Goal: Book appointment/travel/reservation

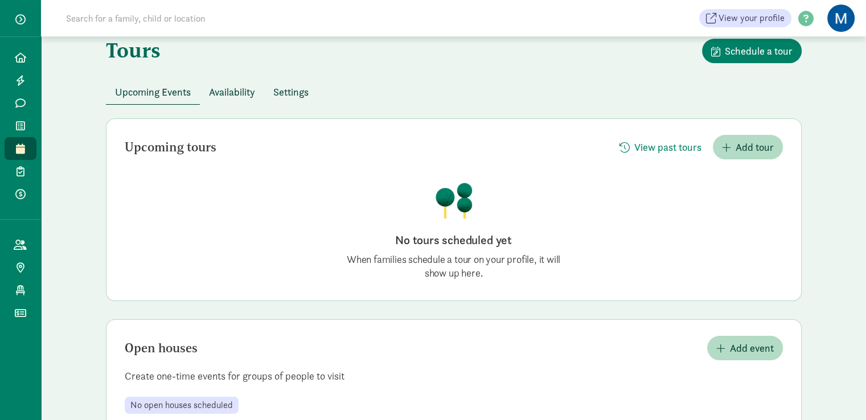
scroll to position [18, 0]
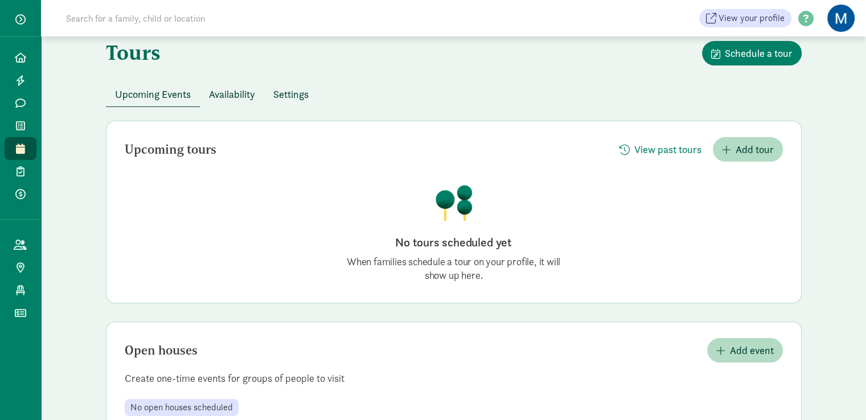
click at [230, 93] on span "Availability" at bounding box center [232, 94] width 46 height 15
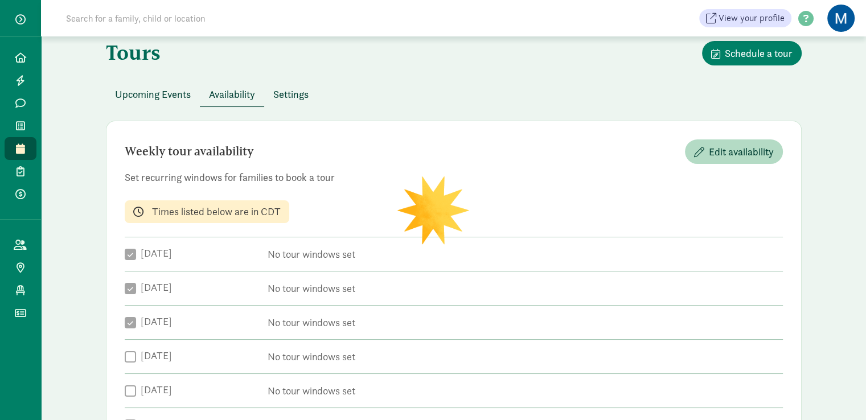
checkbox input "true"
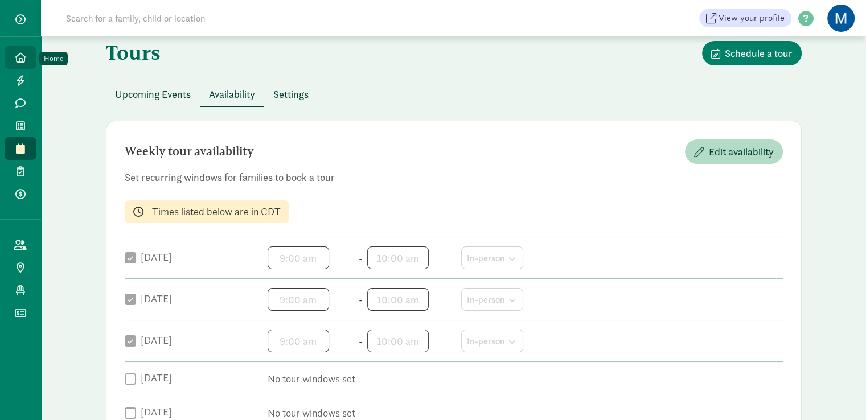
click at [23, 60] on icon at bounding box center [20, 57] width 11 height 10
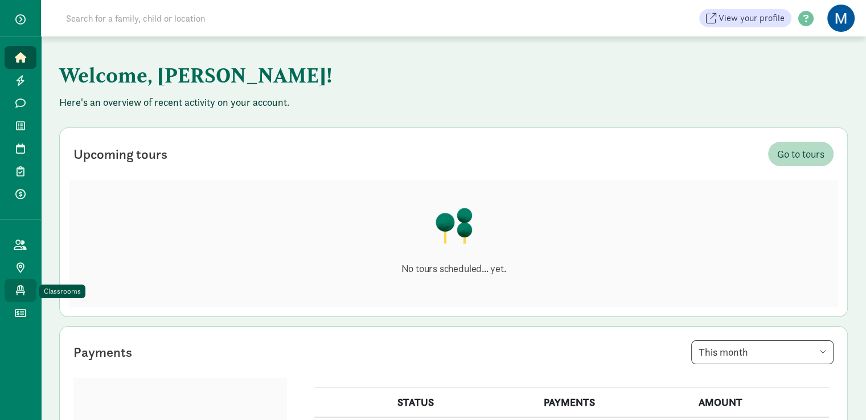
click at [29, 290] on link "Classrooms" at bounding box center [21, 290] width 32 height 23
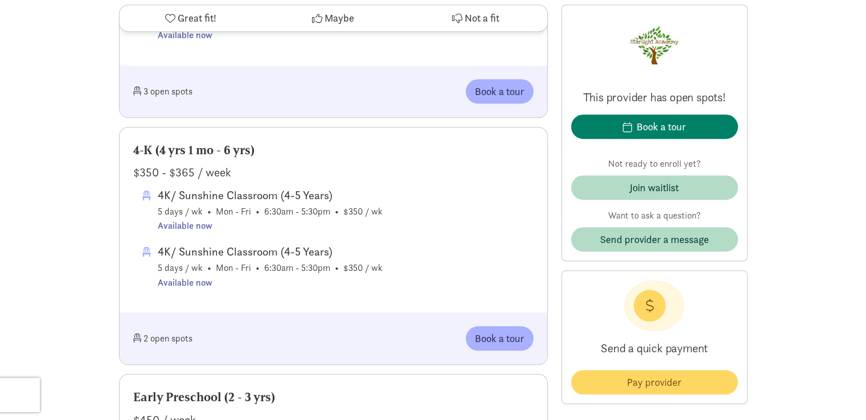
scroll to position [722, 0]
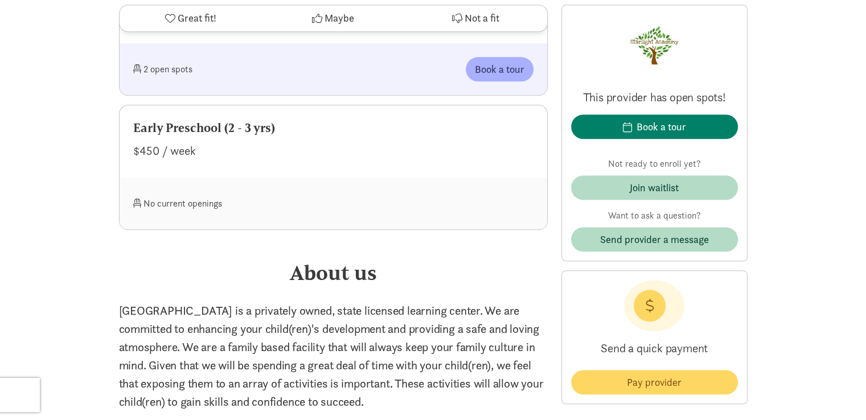
scroll to position [1062, 0]
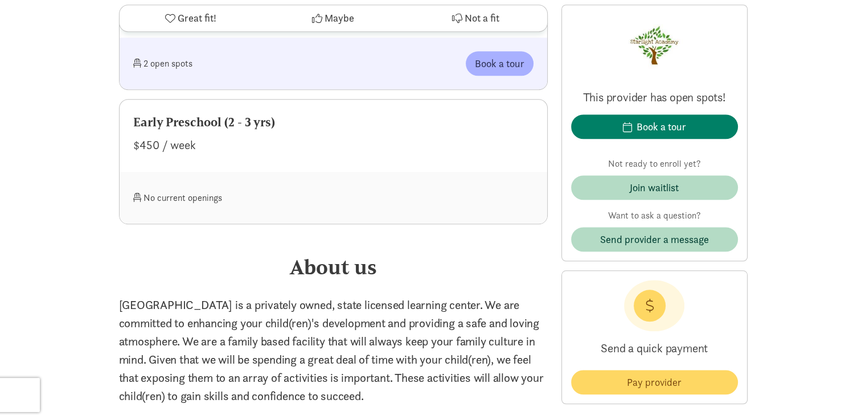
click at [326, 172] on div "Early Preschool (2 - 3 yrs) $450 / week" at bounding box center [334, 136] width 428 height 72
click at [268, 210] on div "No current openings" at bounding box center [233, 198] width 200 height 24
